Goal: Task Accomplishment & Management: Use online tool/utility

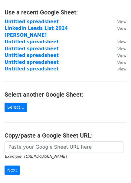
scroll to position [33, 0]
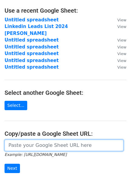
click at [39, 144] on input "url" at bounding box center [64, 145] width 119 height 11
paste input "https://docs.google.com/spreadsheets/d/10-nY5V1zXSk-MuKKNF8vSoI9f3RQyPin-pp2Lgp…"
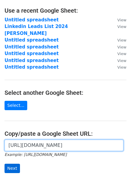
type input "https://docs.google.com/spreadsheets/d/10-nY5V1zXSk-MuKKNF8vSoI9f3RQyPin-pp2Lgp…"
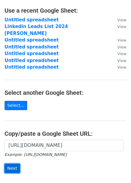
click at [15, 164] on input "Next" at bounding box center [12, 168] width 15 height 9
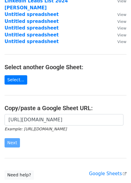
scroll to position [97, 0]
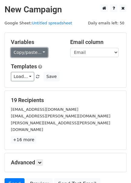
click at [30, 53] on link "Copy/paste..." at bounding box center [29, 52] width 37 height 9
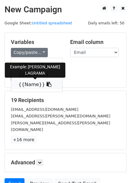
click at [31, 84] on link "{{Name}}" at bounding box center [36, 85] width 51 height 10
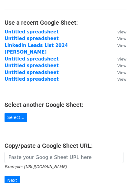
scroll to position [33, 0]
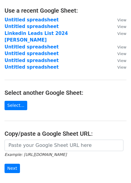
click at [43, 153] on small "Example: [URL][DOMAIN_NAME]" at bounding box center [36, 155] width 62 height 5
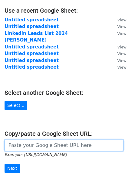
click at [39, 140] on input "url" at bounding box center [64, 145] width 119 height 11
paste input "https://docs.google.com/spreadsheets/d/10-nY5V1zXSk-MuKKNF8vSoI9f3RQyPin-pp2Lgp…"
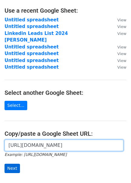
type input "https://docs.google.com/spreadsheets/d/10-nY5V1zXSk-MuKKNF8vSoI9f3RQyPin-pp2Lgp…"
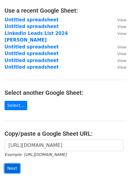
click at [8, 164] on input "Next" at bounding box center [12, 168] width 15 height 9
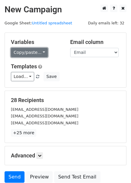
click at [28, 55] on link "Copy/paste..." at bounding box center [29, 52] width 37 height 9
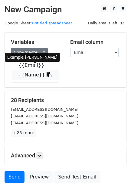
click at [30, 75] on link "{{Name}}" at bounding box center [35, 75] width 48 height 10
